Goal: Register for event/course

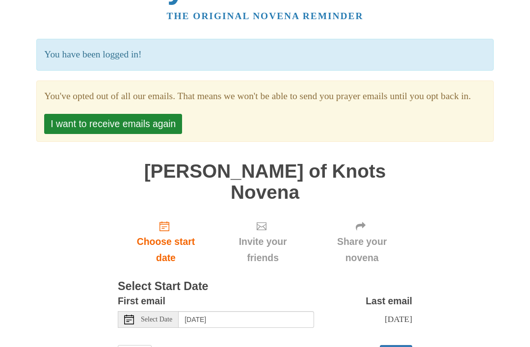
scroll to position [44, 0]
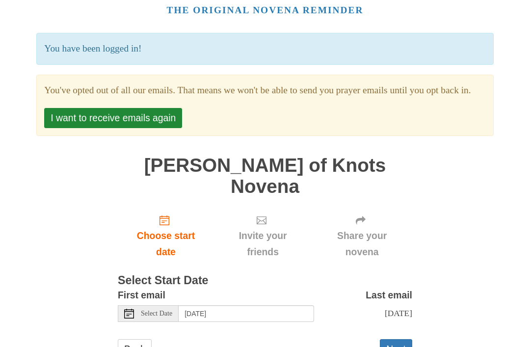
click at [65, 128] on button "I want to receive emails again" at bounding box center [113, 118] width 138 height 20
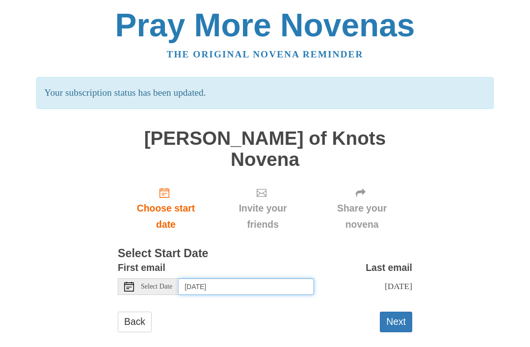
click at [287, 278] on input "[DATE]" at bounding box center [247, 286] width 136 height 17
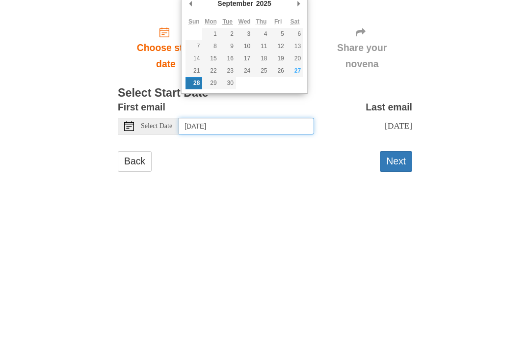
type input "[DATE]"
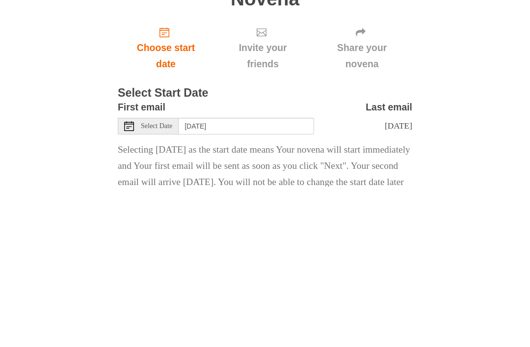
scroll to position [52, 0]
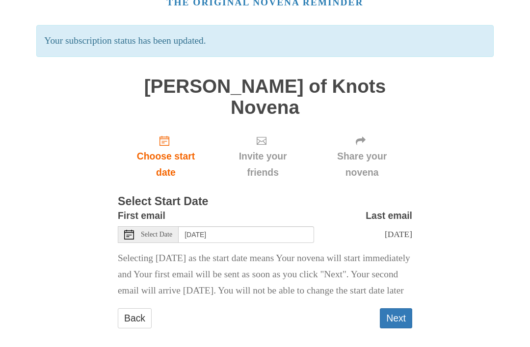
click at [400, 312] on button "Next" at bounding box center [396, 318] width 32 height 20
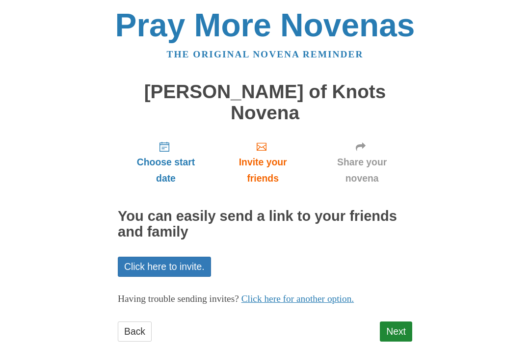
click at [399, 322] on link "Next" at bounding box center [396, 332] width 32 height 20
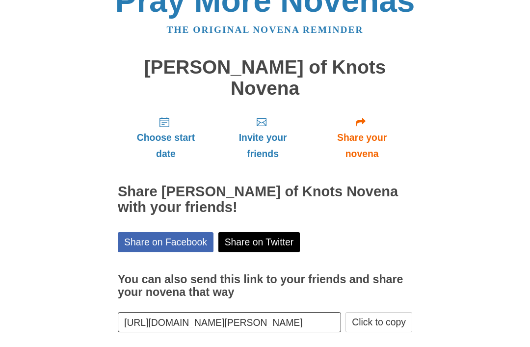
scroll to position [12, 0]
